Goal: Task Accomplishment & Management: Complete application form

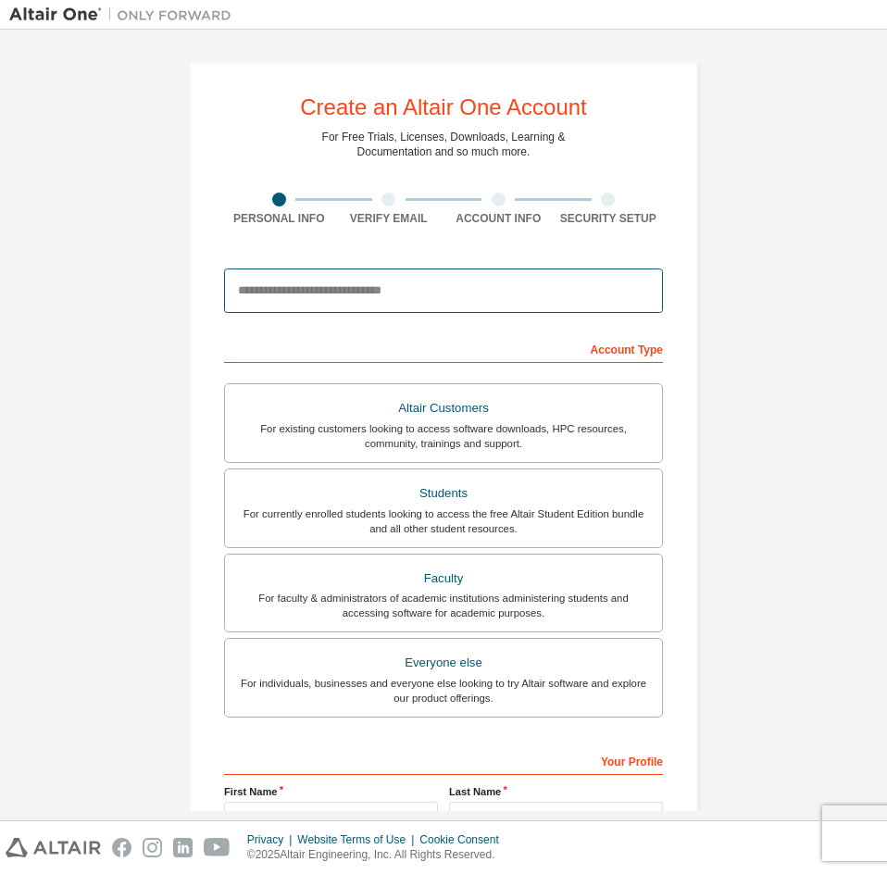
click at [321, 288] on input "email" at bounding box center [443, 290] width 439 height 44
type input "**********"
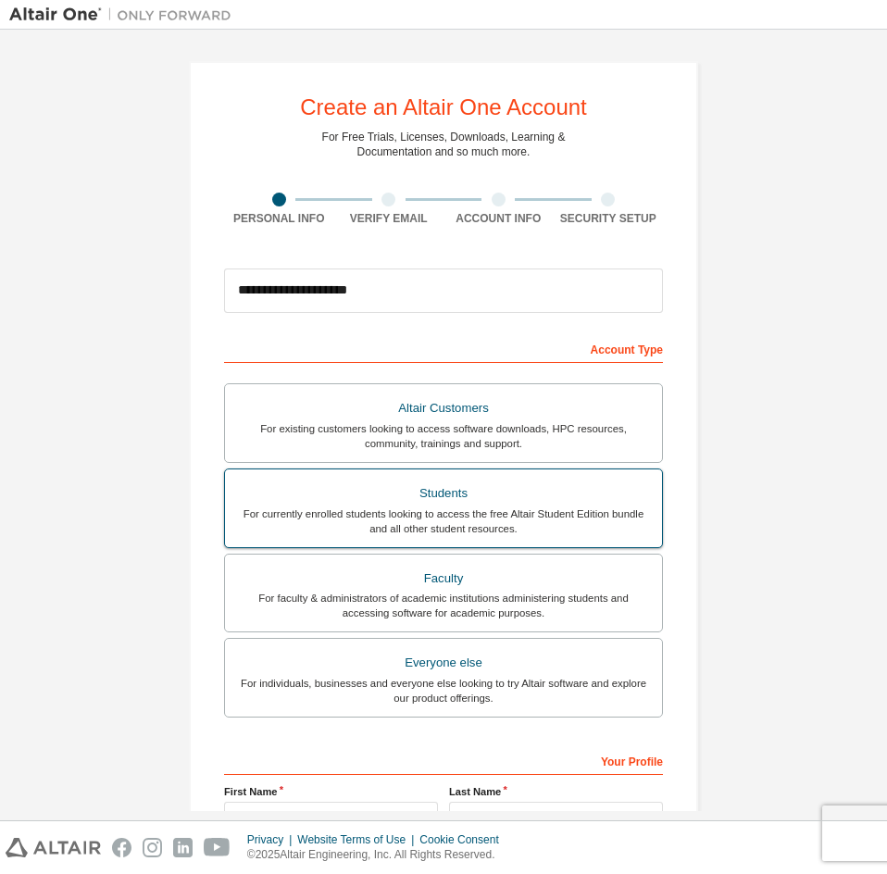
click at [445, 504] on div "Students" at bounding box center [443, 493] width 415 height 26
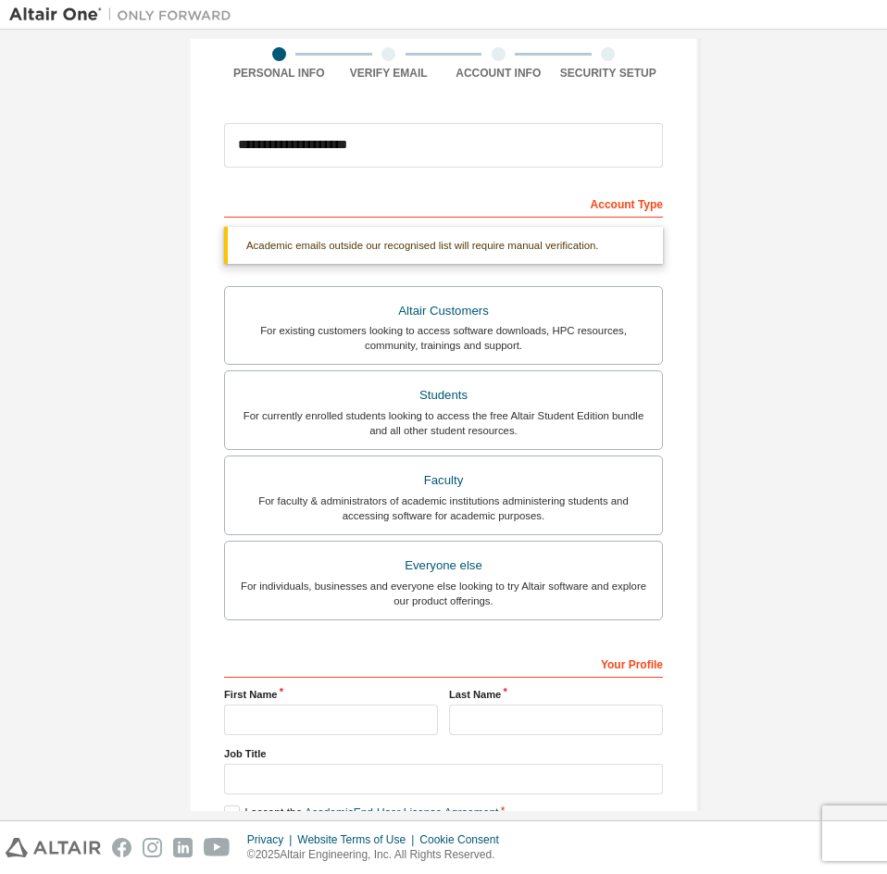
scroll to position [256, 0]
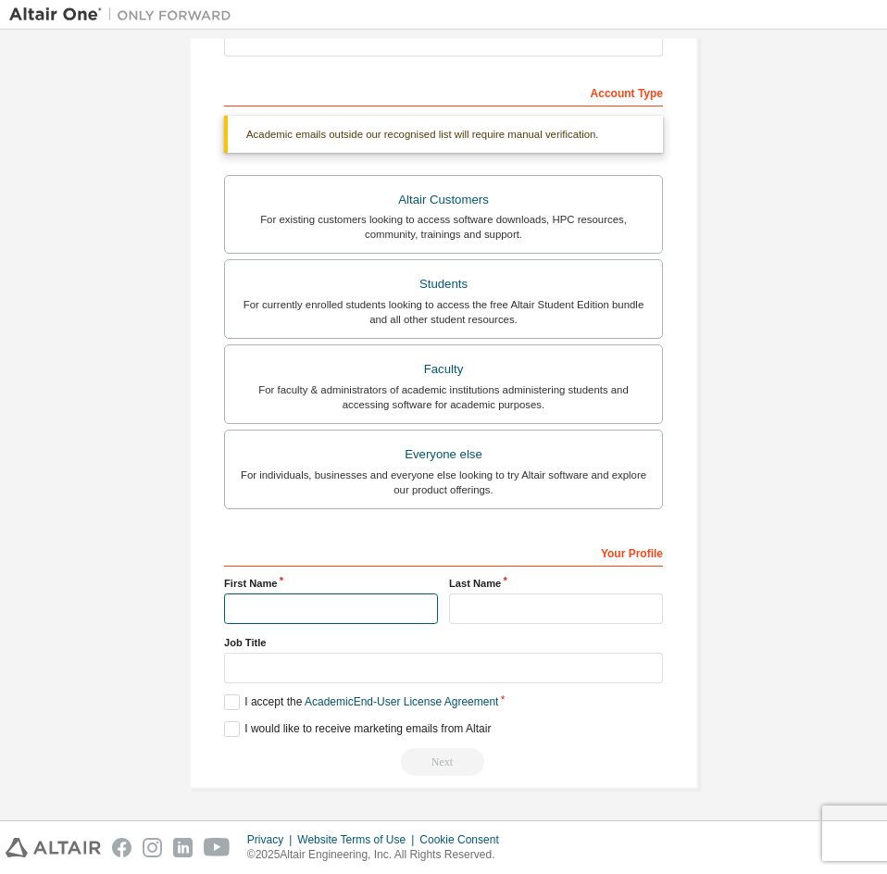
drag, startPoint x: 334, startPoint y: 604, endPoint x: 366, endPoint y: 604, distance: 31.5
click at [334, 604] on input "text" at bounding box center [331, 608] width 214 height 31
type input "*"
type input "**"
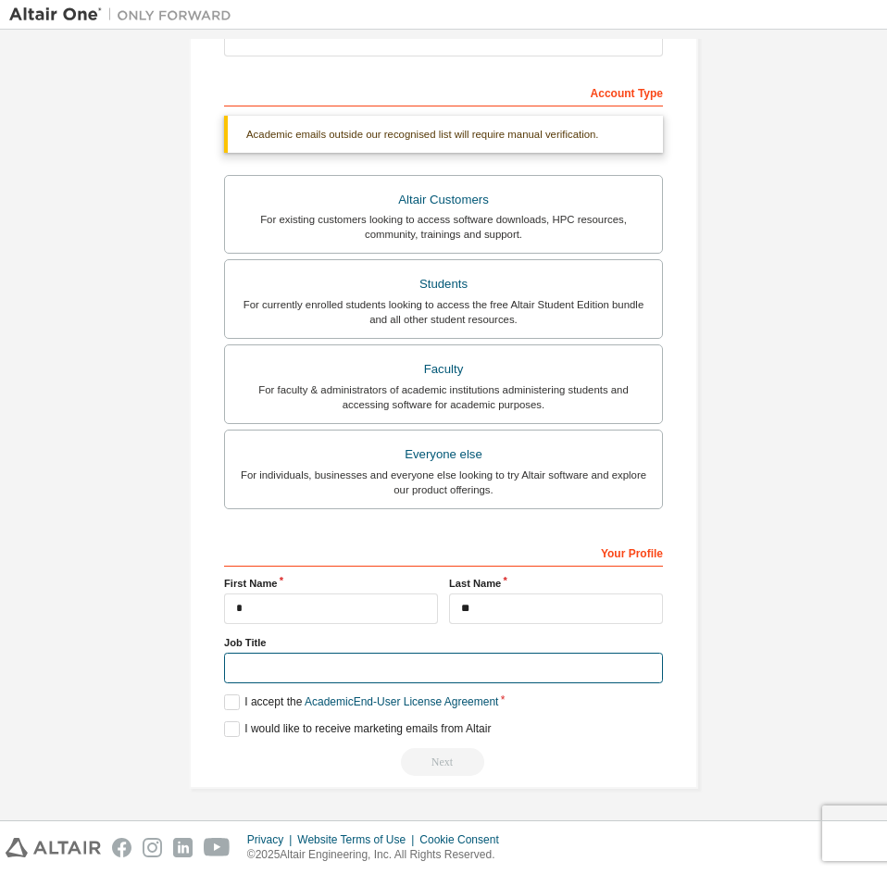
click at [324, 667] on input "text" at bounding box center [443, 668] width 439 height 31
type input "*******"
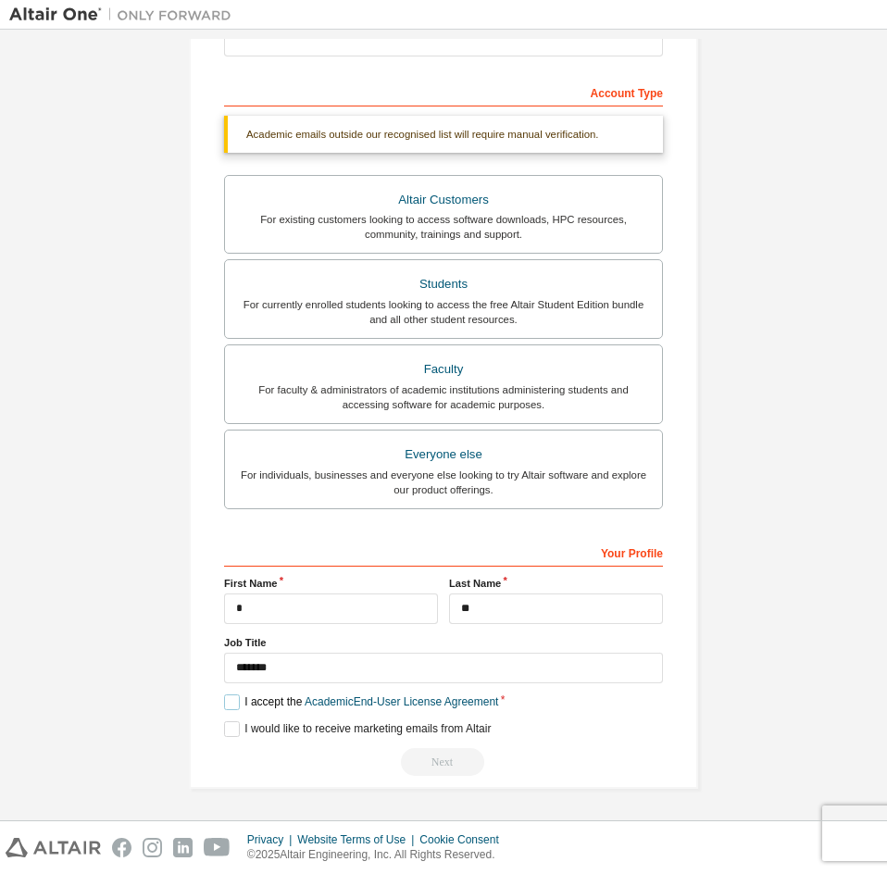
click at [227, 700] on label "I accept the Academic End-User License Agreement" at bounding box center [361, 702] width 274 height 16
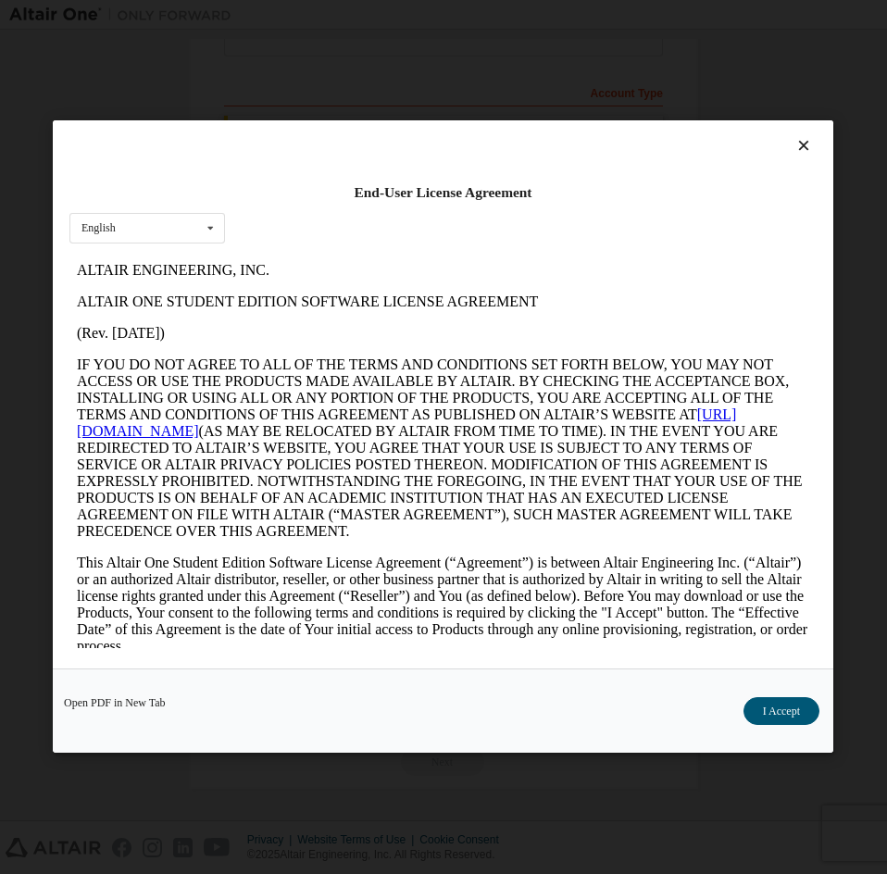
scroll to position [0, 0]
click at [786, 712] on button "I Accept" at bounding box center [781, 712] width 76 height 28
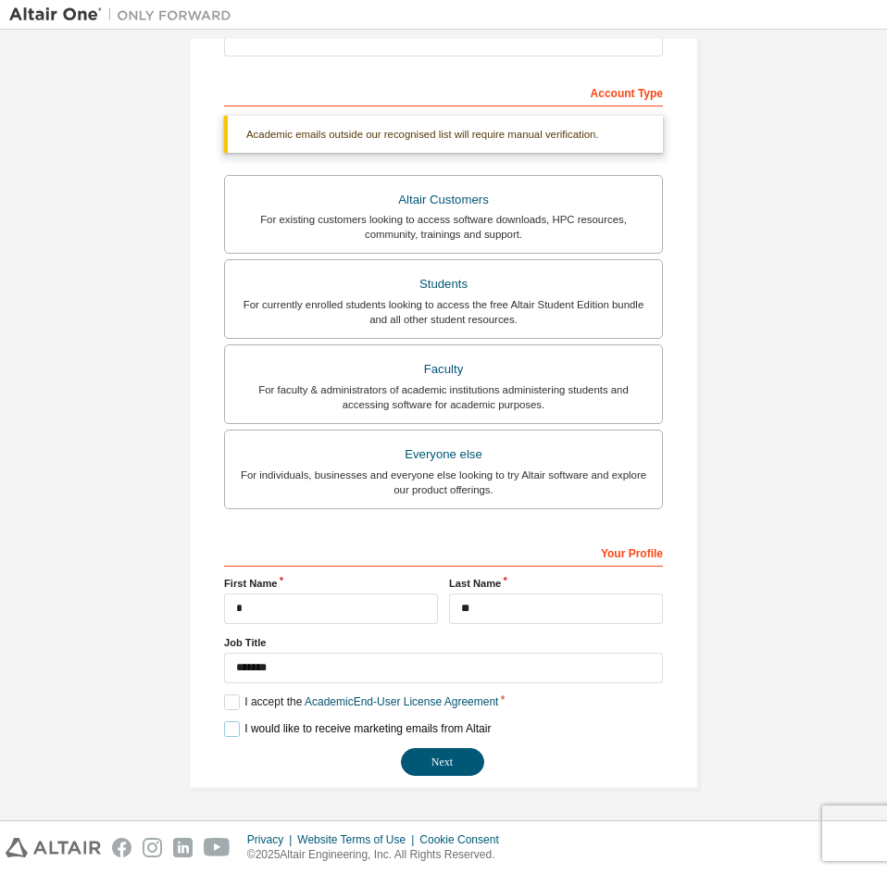
click at [225, 729] on label "I would like to receive marketing emails from Altair" at bounding box center [357, 729] width 267 height 16
click at [430, 758] on button "Next" at bounding box center [442, 762] width 83 height 28
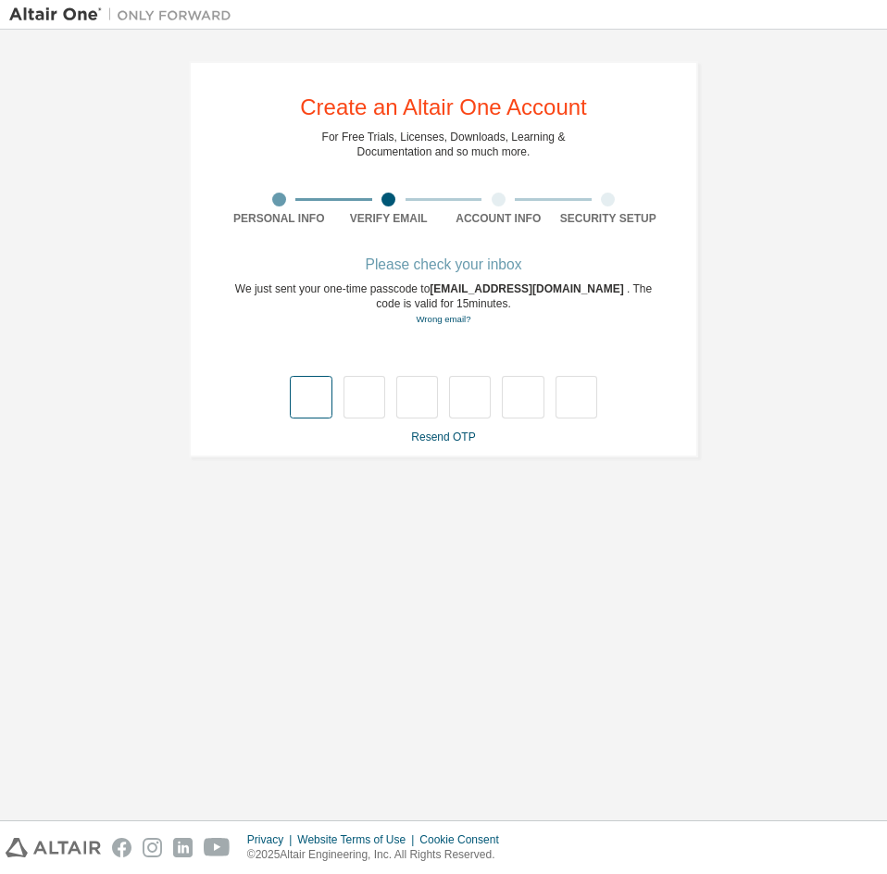
click at [310, 397] on input "text" at bounding box center [311, 397] width 42 height 43
type input "*"
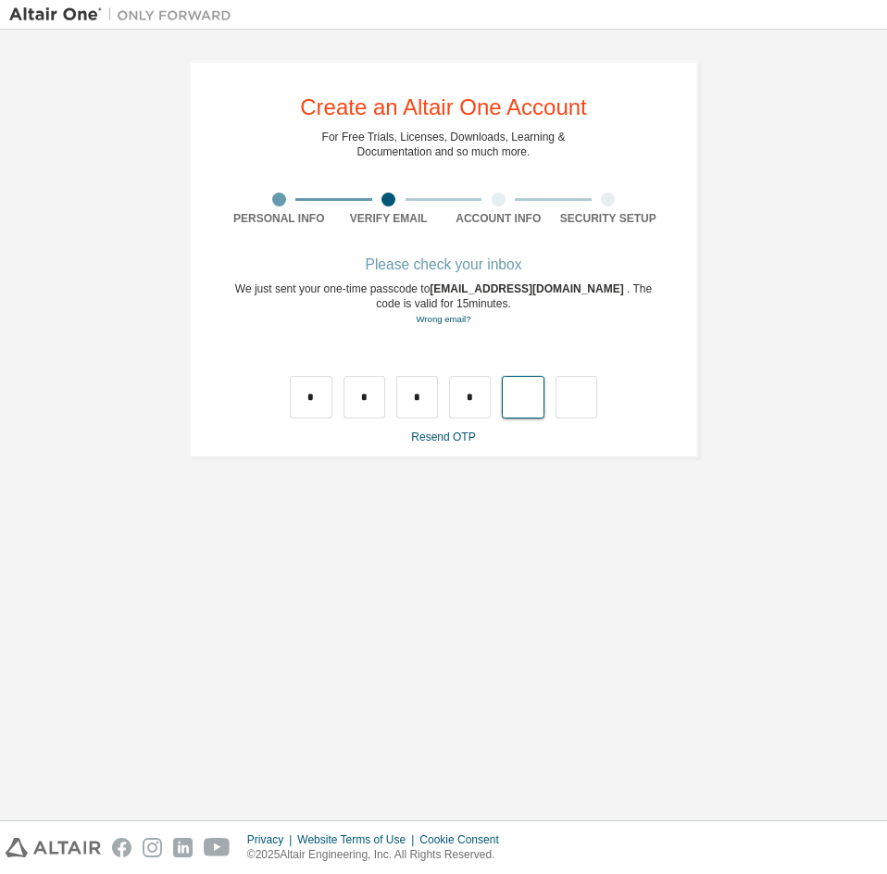
type input "*"
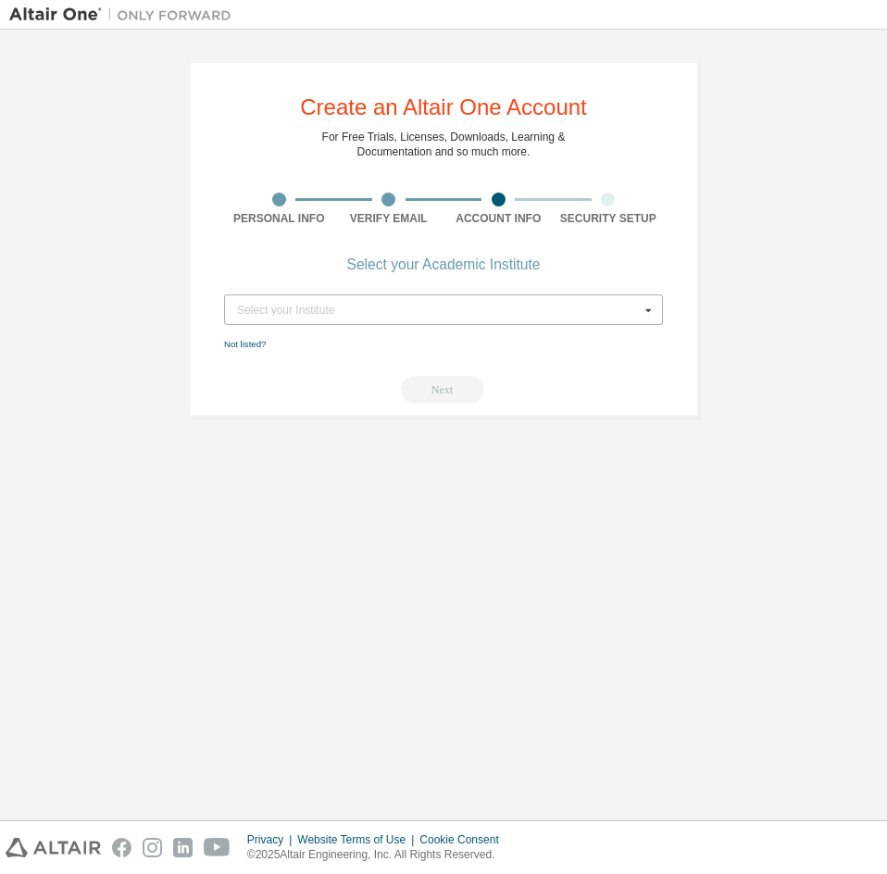
click at [349, 311] on div "Select your Institute" at bounding box center [438, 310] width 403 height 11
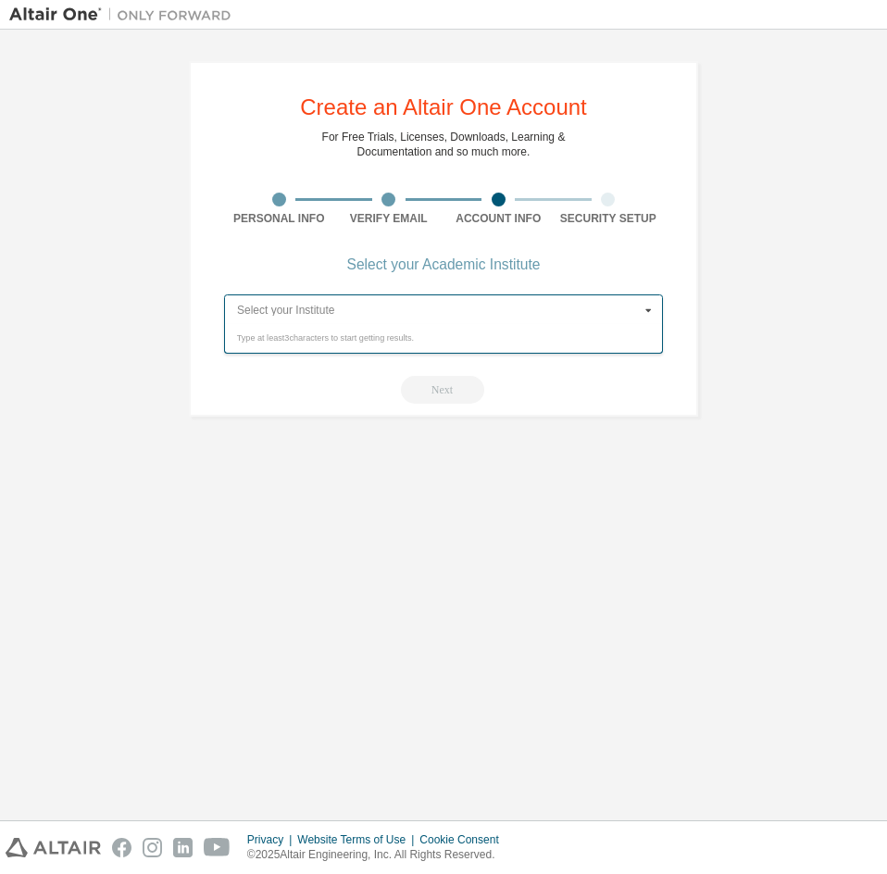
type input "*"
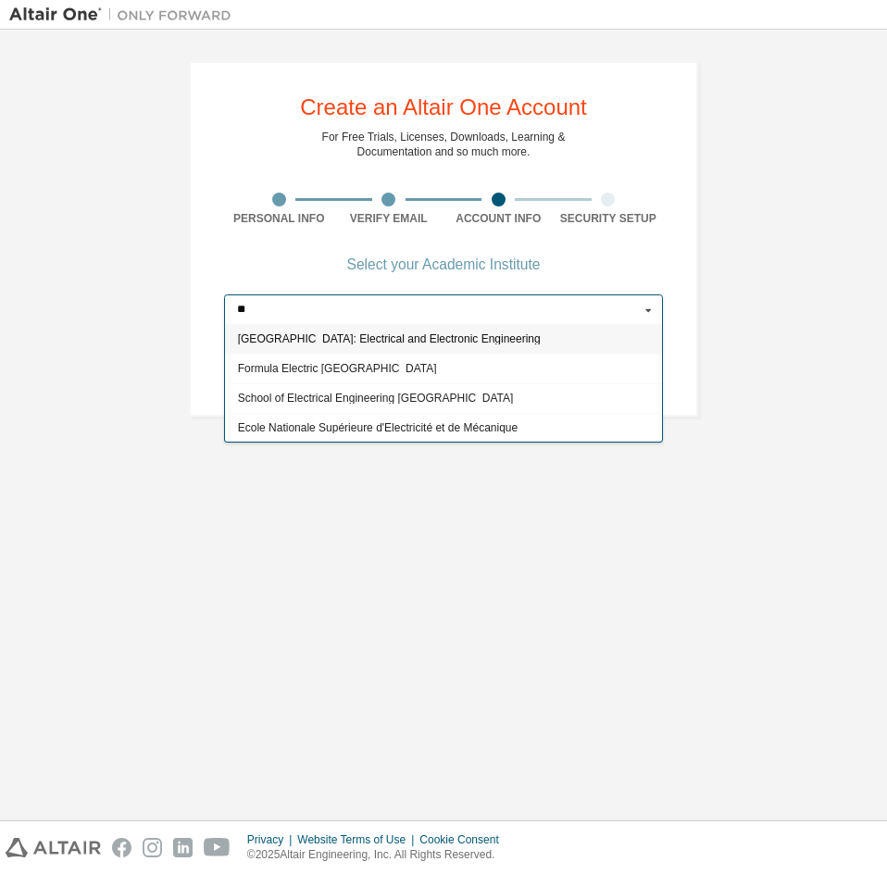
type input "*"
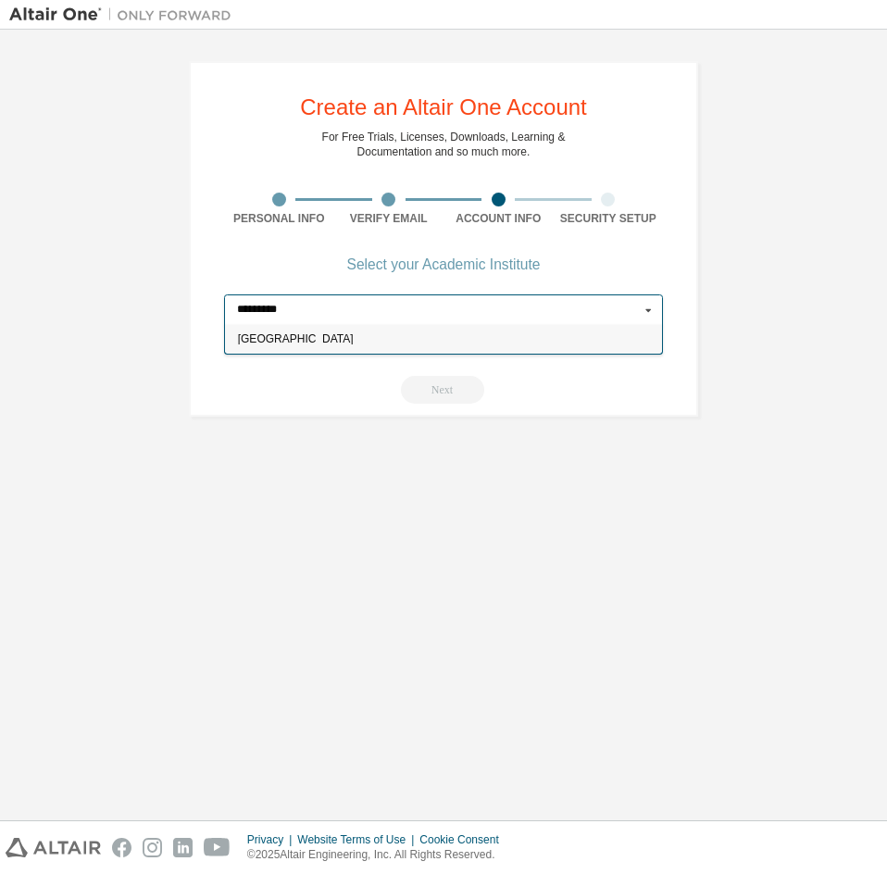
type input "*********"
click at [323, 343] on span "[GEOGRAPHIC_DATA]" at bounding box center [444, 339] width 412 height 11
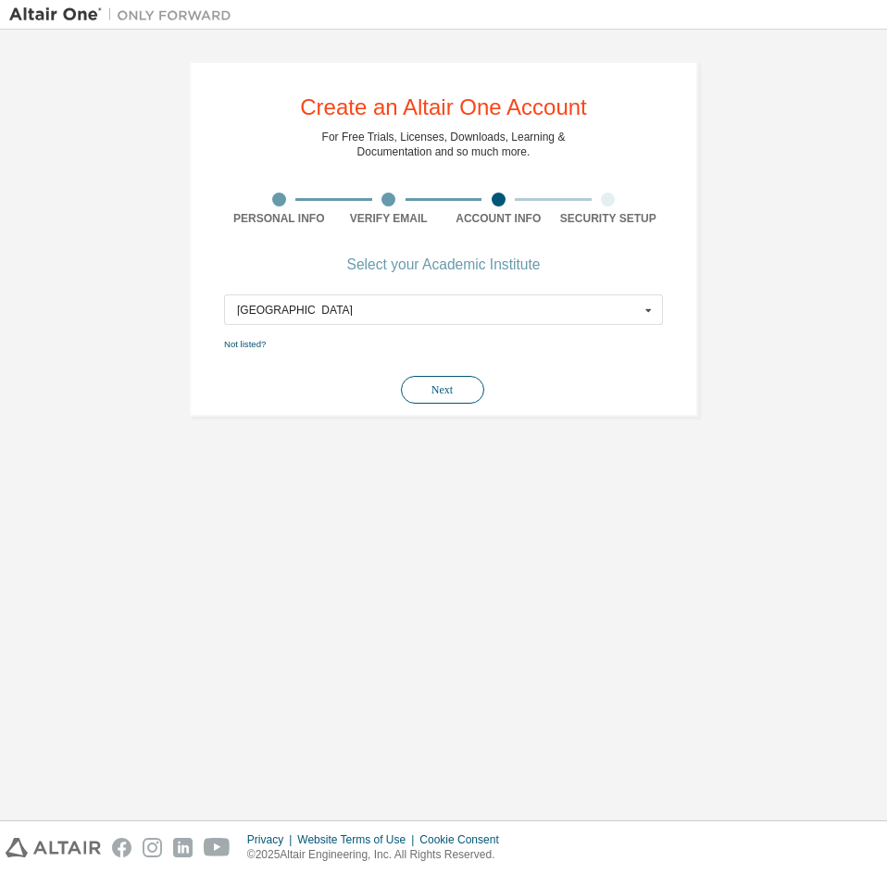
click at [460, 387] on button "Next" at bounding box center [442, 390] width 83 height 28
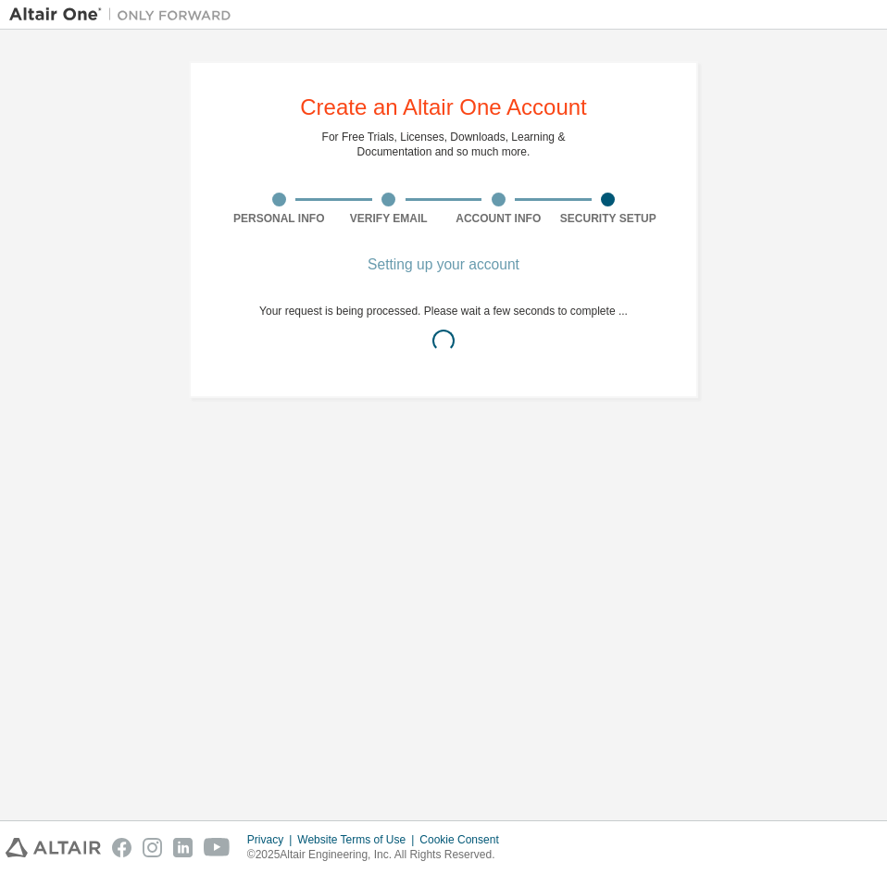
click at [461, 403] on div "Create an Altair One Account For Free Trials, Licenses, Downloads, Learning & D…" at bounding box center [444, 229] width 554 height 381
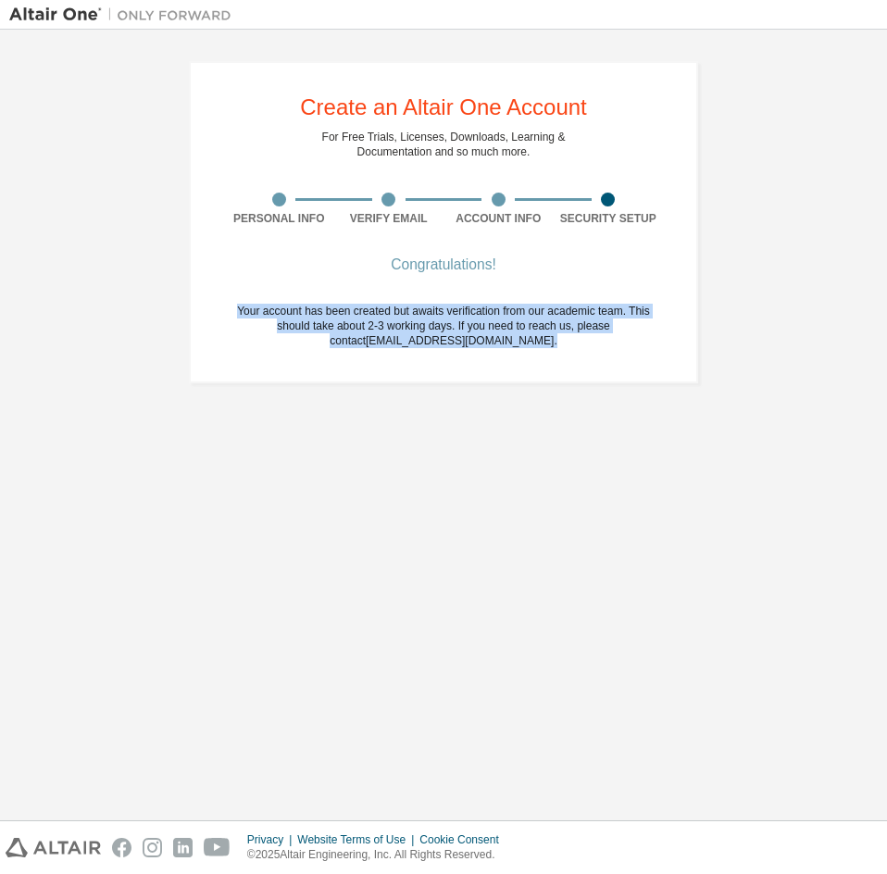
drag, startPoint x: 238, startPoint y: 309, endPoint x: 659, endPoint y: 340, distance: 422.3
click at [659, 340] on div "Your account has been created but awaits verification from our academic team. T…" at bounding box center [443, 326] width 439 height 44
copy span "Your account has been created but awaits verification from our academic team. T…"
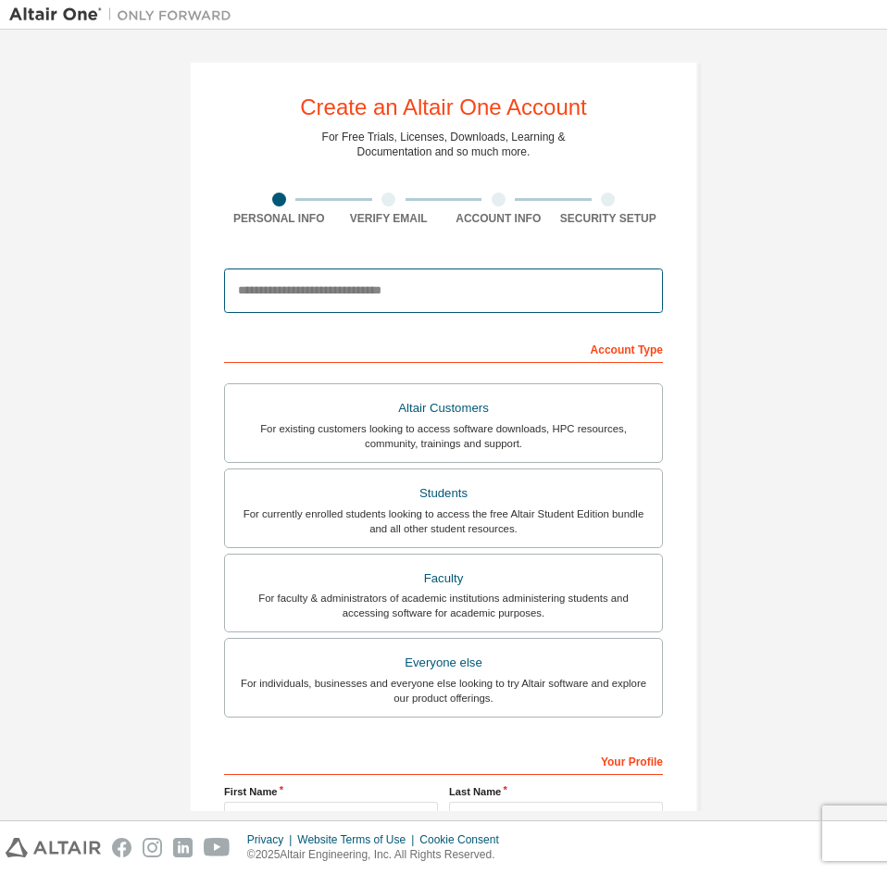
click at [375, 287] on input "email" at bounding box center [443, 290] width 439 height 44
click at [389, 300] on input "email" at bounding box center [443, 290] width 439 height 44
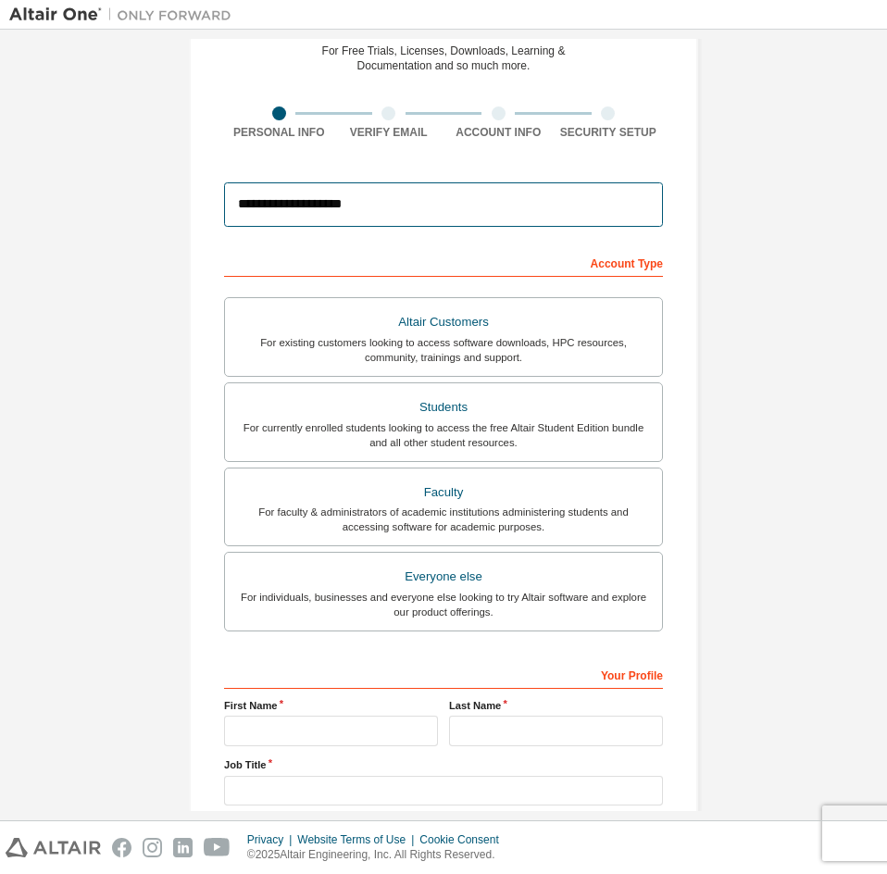
scroll to position [93, 0]
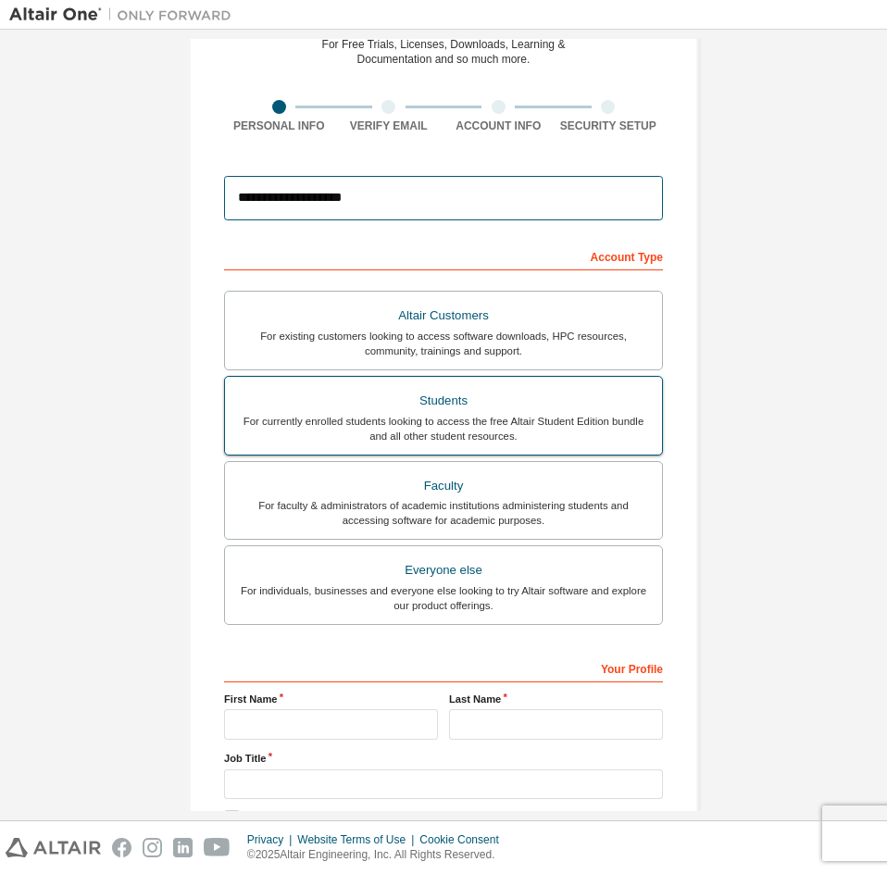
type input "**********"
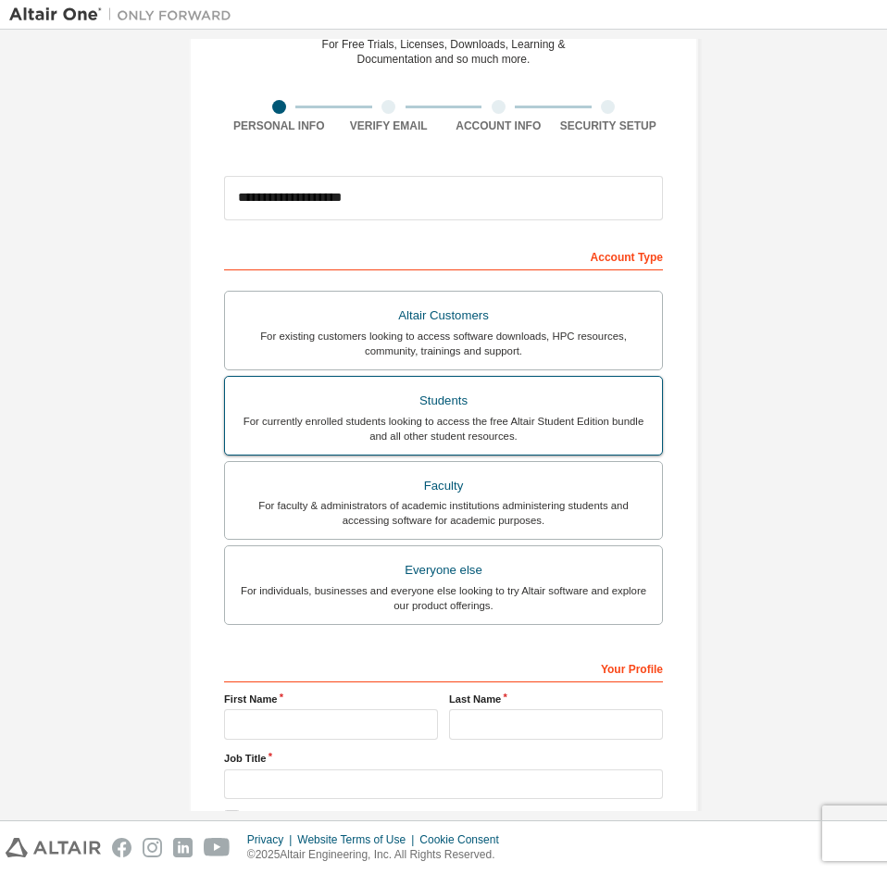
click at [484, 421] on div "For currently enrolled students looking to access the free Altair Student Editi…" at bounding box center [443, 429] width 415 height 30
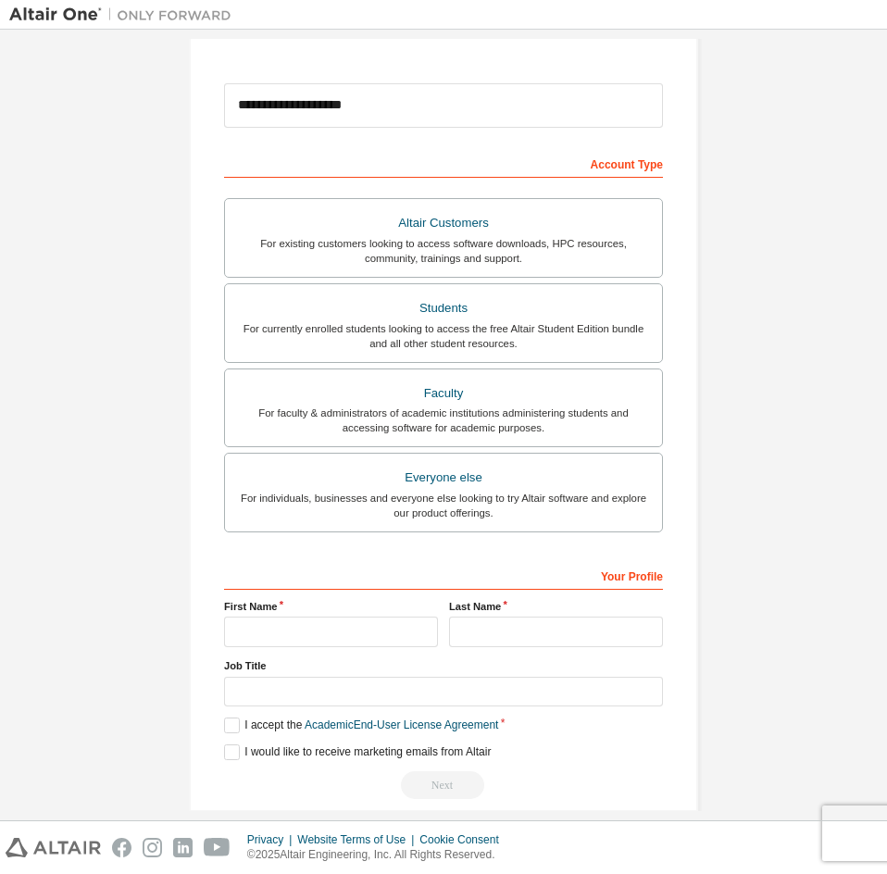
scroll to position [208, 0]
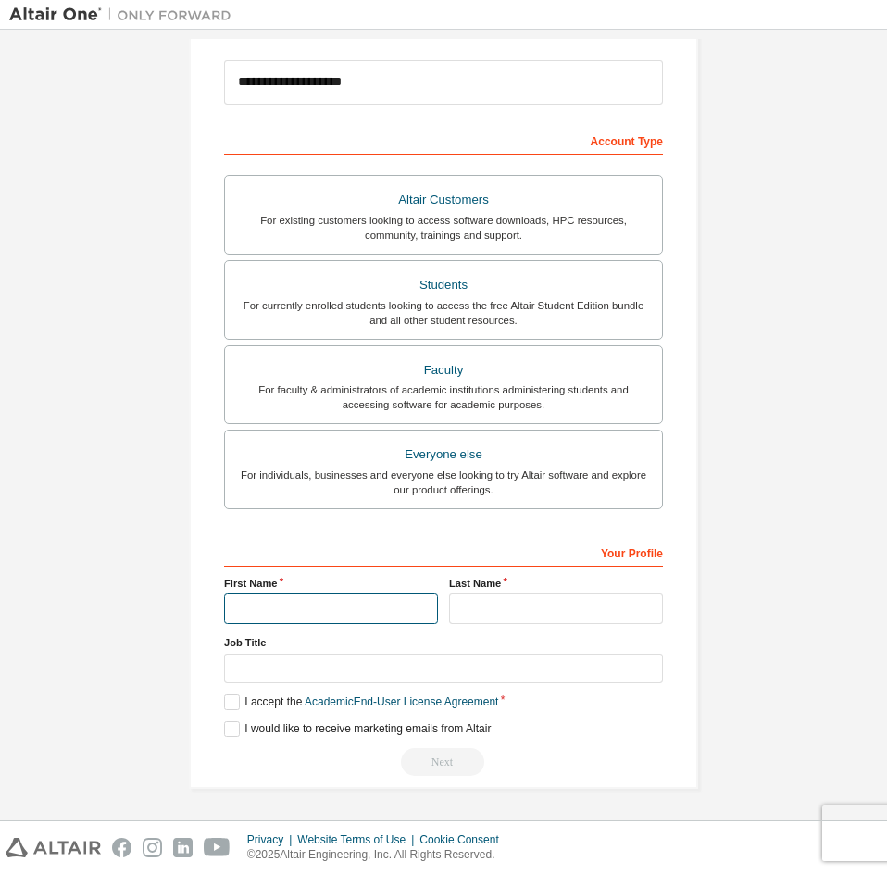
click at [350, 611] on input "text" at bounding box center [331, 608] width 214 height 31
type input "*"
type input "**"
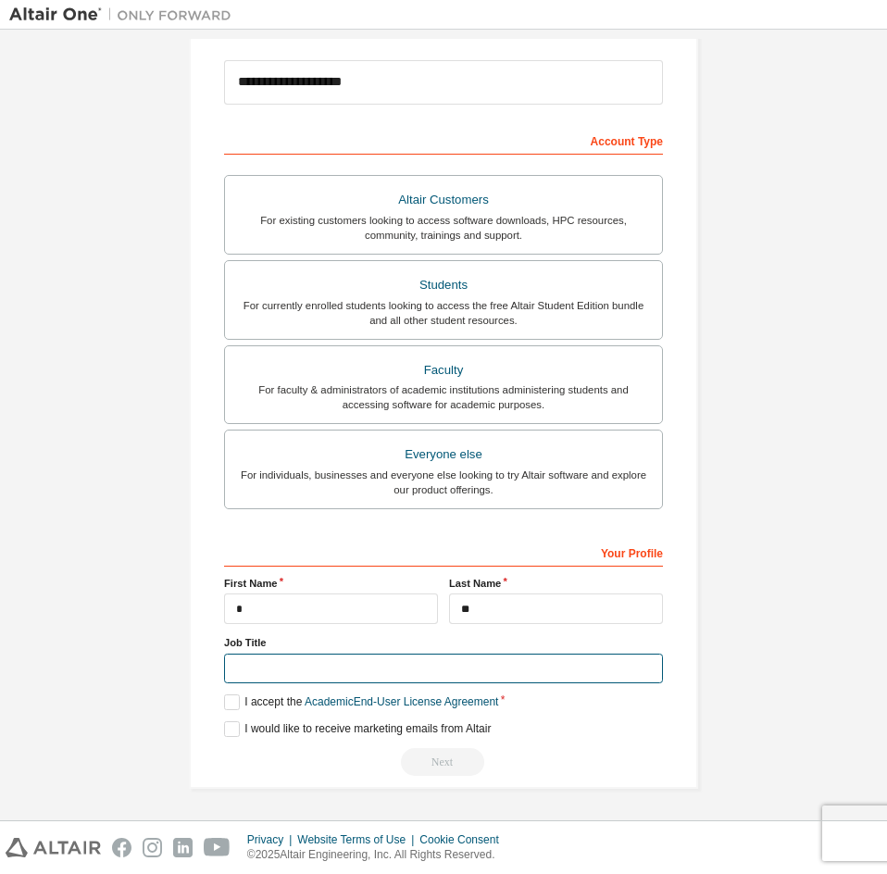
drag, startPoint x: 425, startPoint y: 672, endPoint x: 454, endPoint y: 676, distance: 28.9
click at [425, 672] on input "text" at bounding box center [443, 669] width 439 height 31
type input "*******"
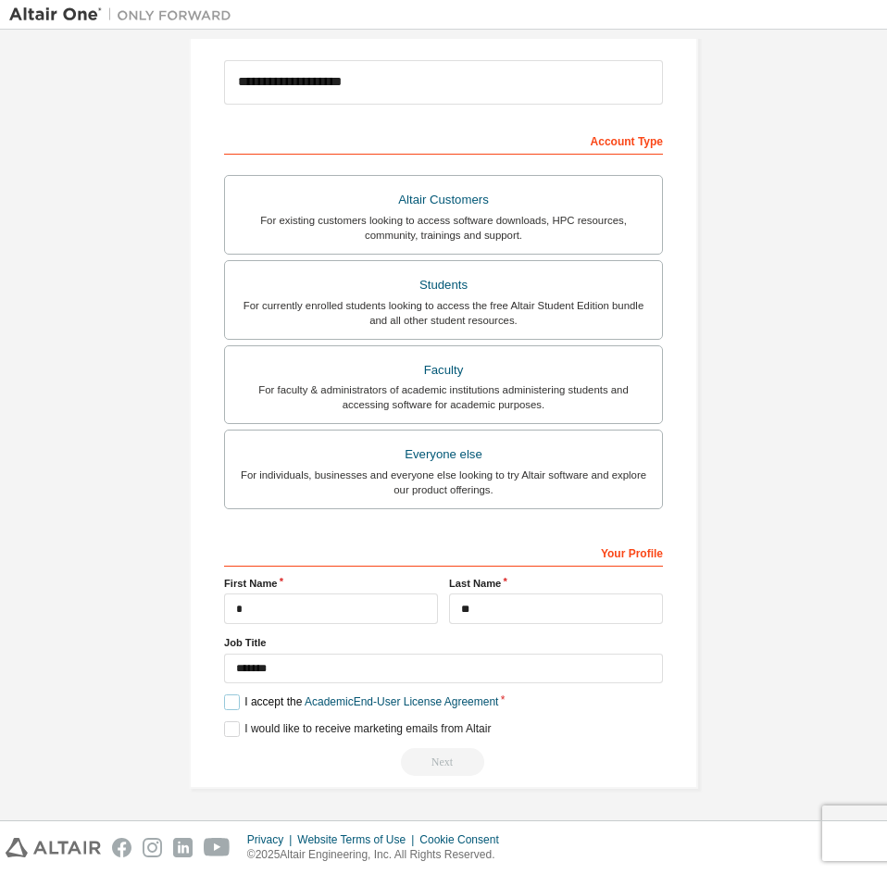
click at [228, 700] on label "I accept the Academic End-User License Agreement" at bounding box center [361, 702] width 274 height 16
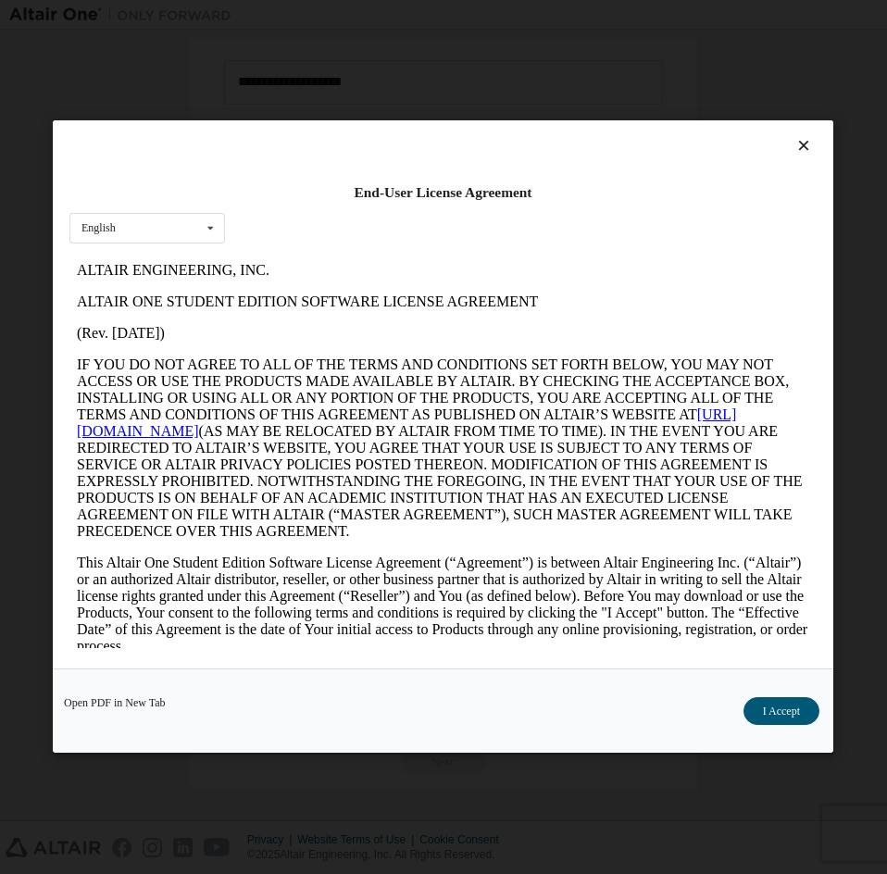
scroll to position [0, 0]
click at [797, 708] on button "I Accept" at bounding box center [781, 712] width 76 height 28
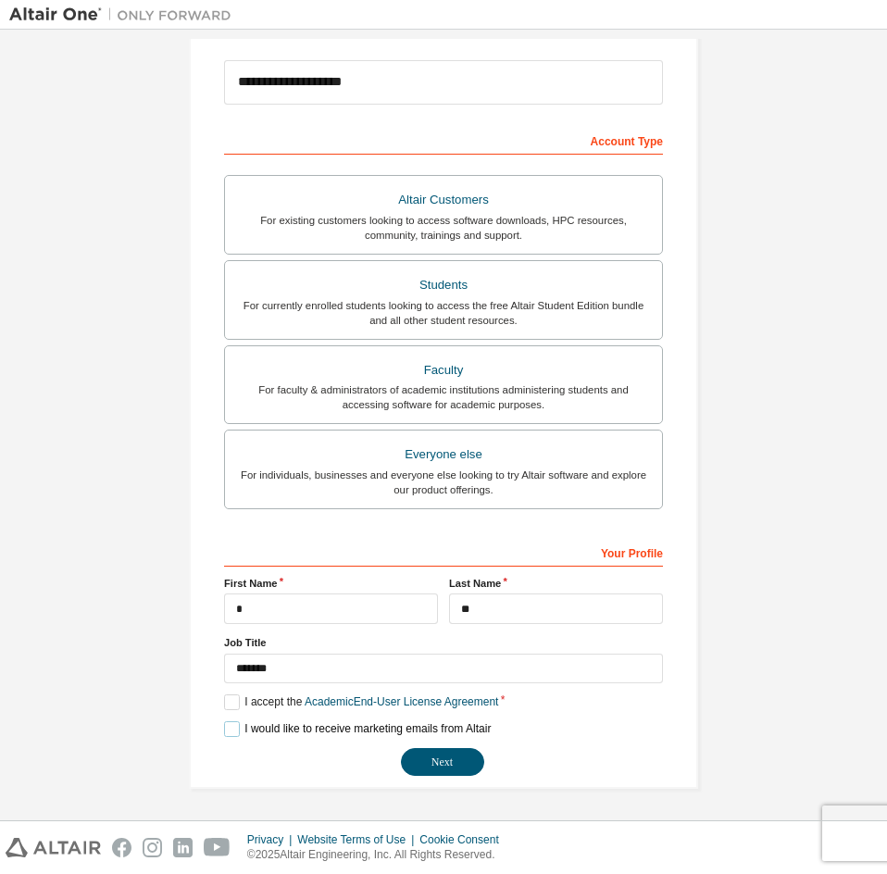
click at [227, 729] on label "I would like to receive marketing emails from Altair" at bounding box center [357, 729] width 267 height 16
click at [459, 763] on button "Next" at bounding box center [442, 762] width 83 height 28
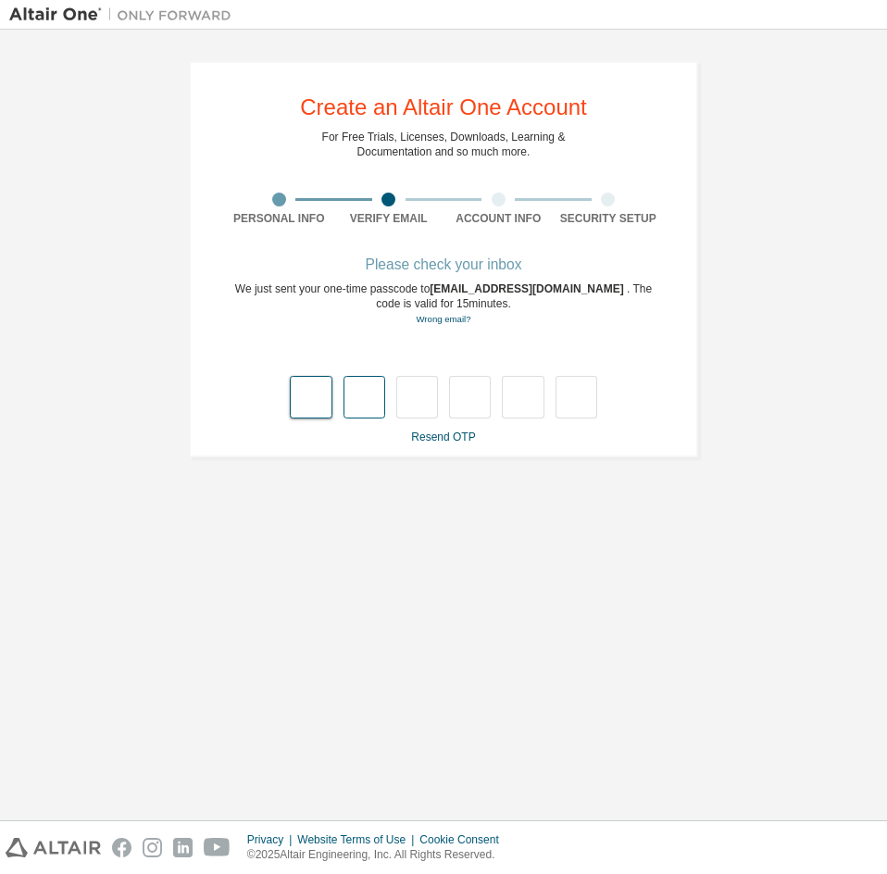
type input "*"
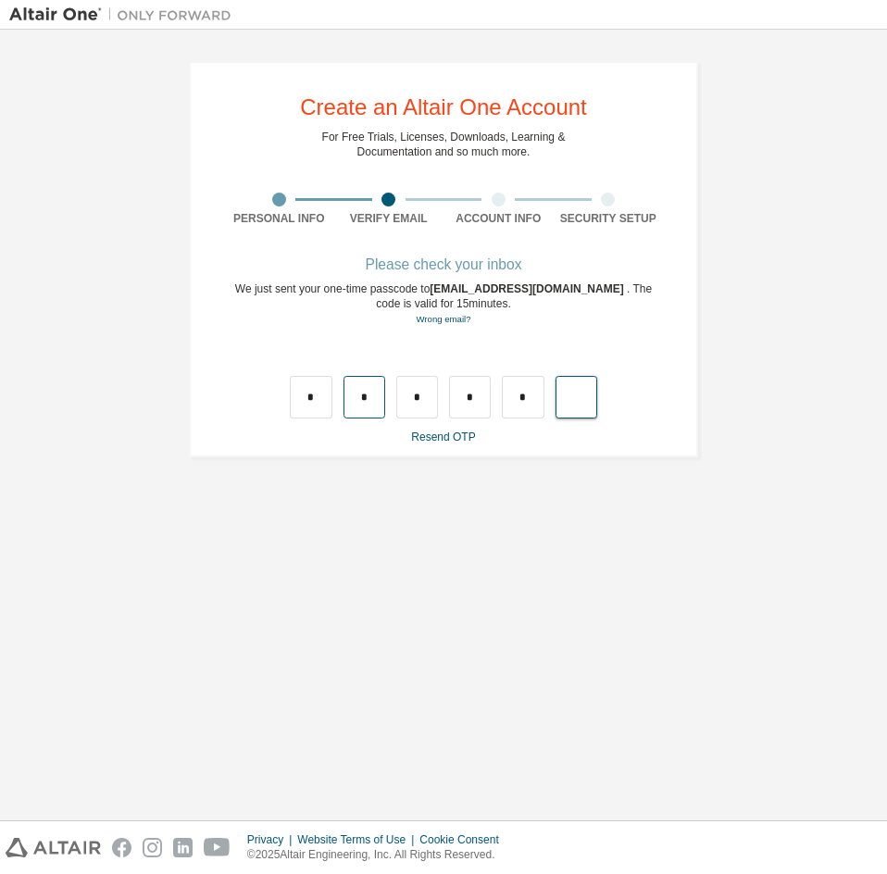
type input "*"
